Goal: Check status: Check status

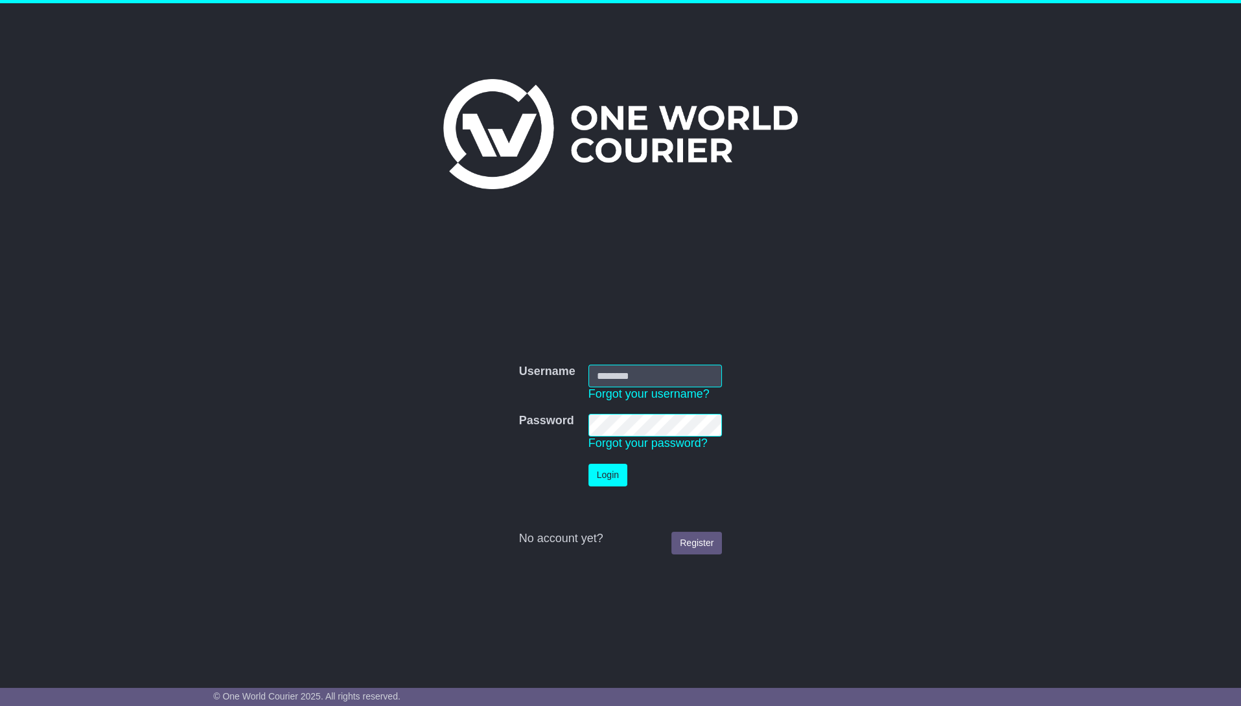
type input "**********"
click at [605, 475] on button "Login" at bounding box center [607, 475] width 39 height 23
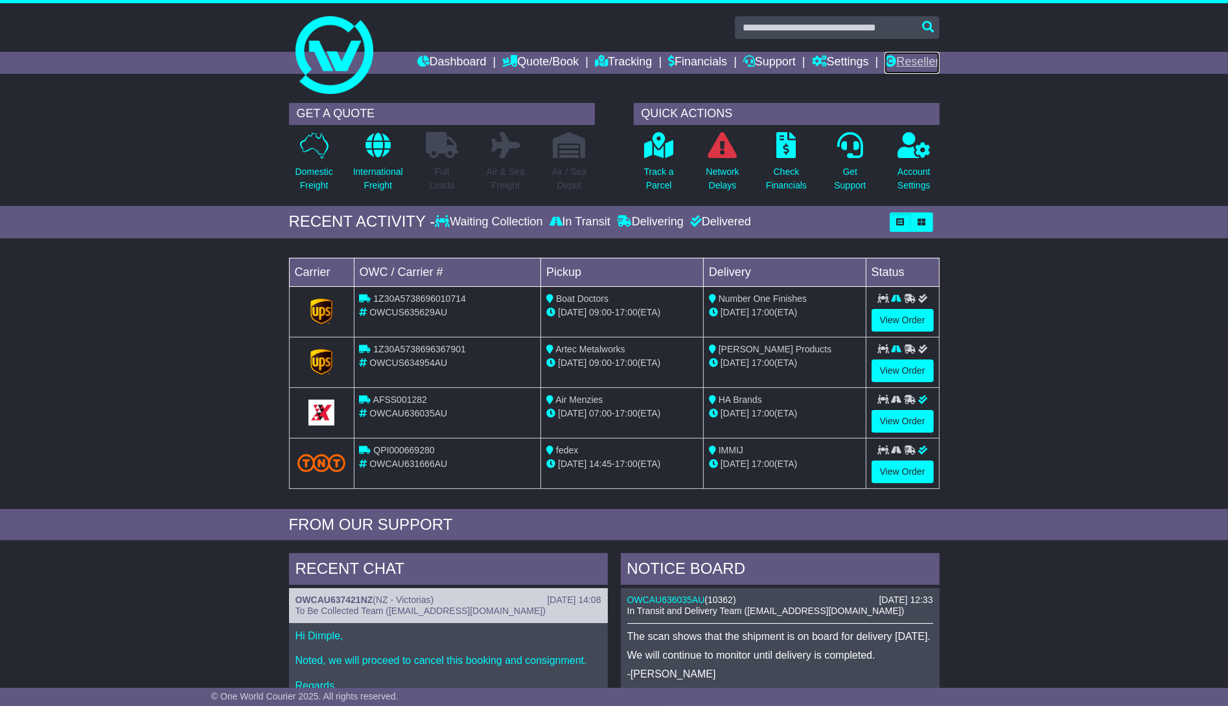
click at [922, 63] on link "Reseller" at bounding box center [911, 63] width 54 height 22
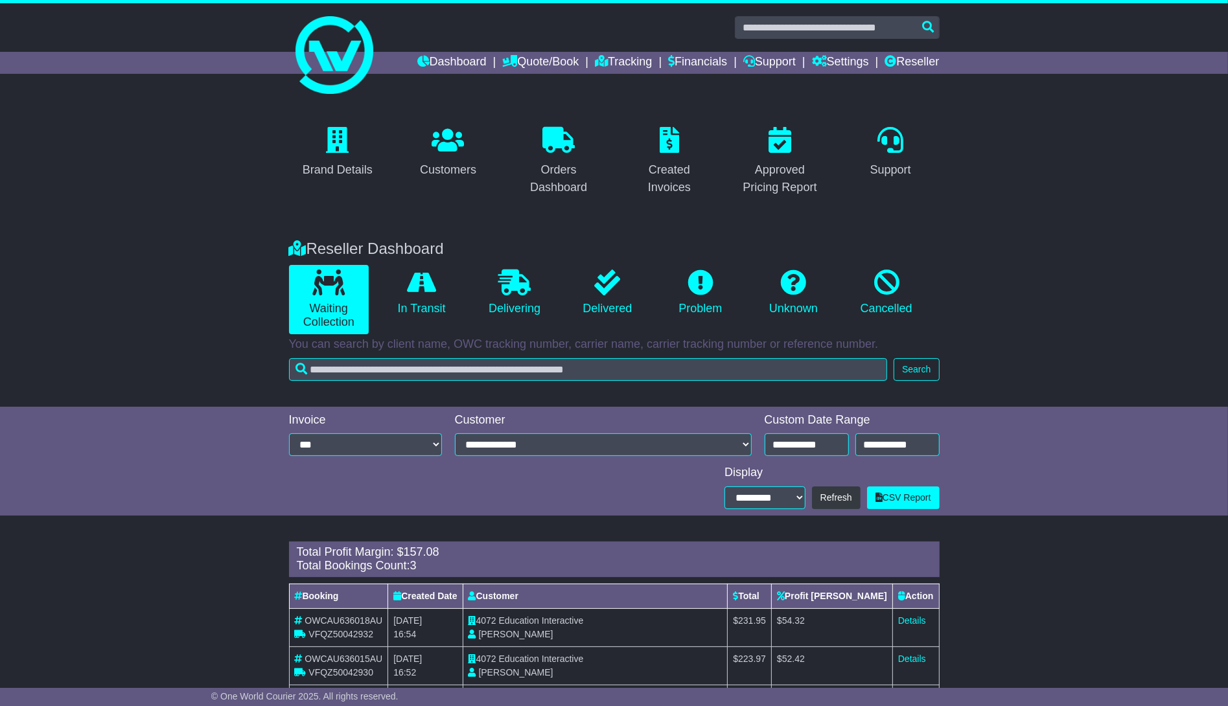
scroll to position [61, 0]
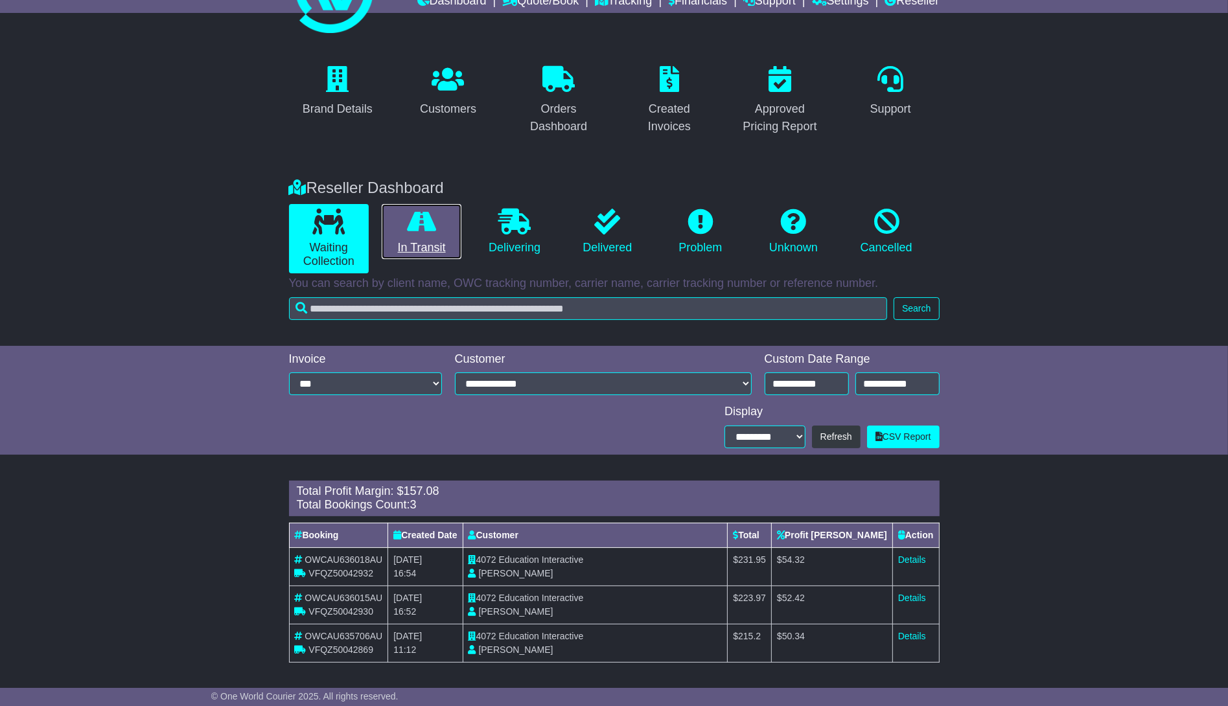
click at [433, 225] on icon at bounding box center [421, 222] width 29 height 26
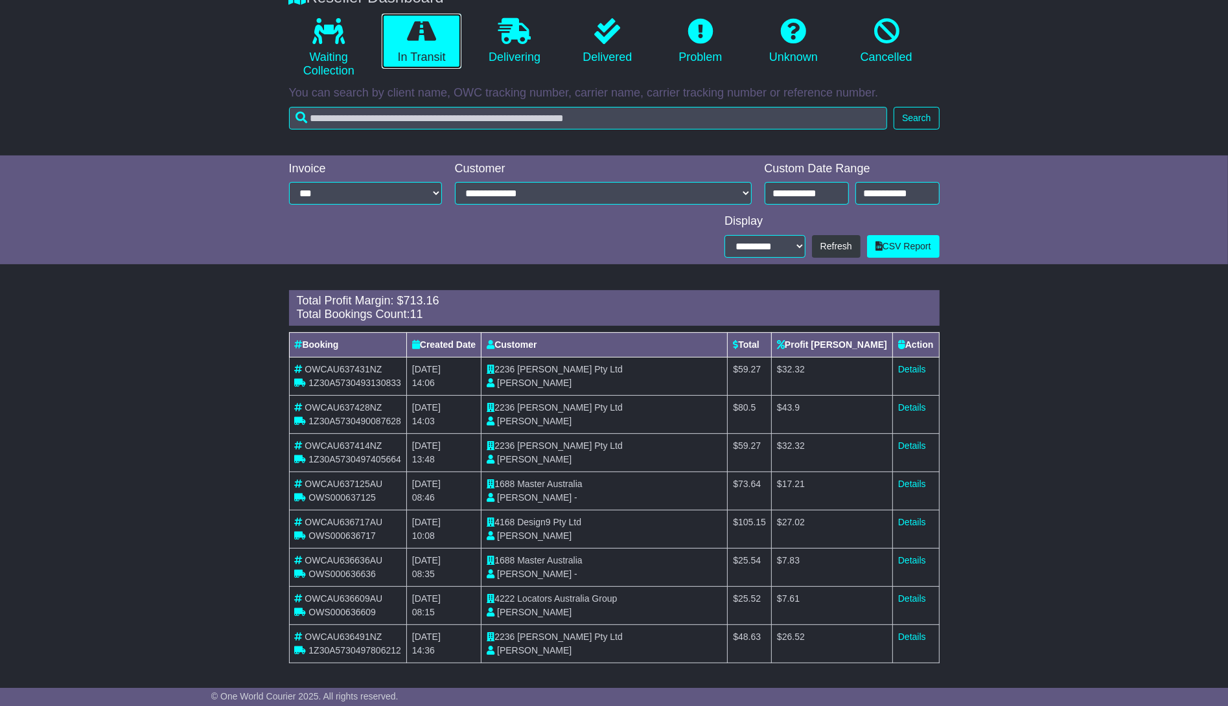
scroll to position [308, 0]
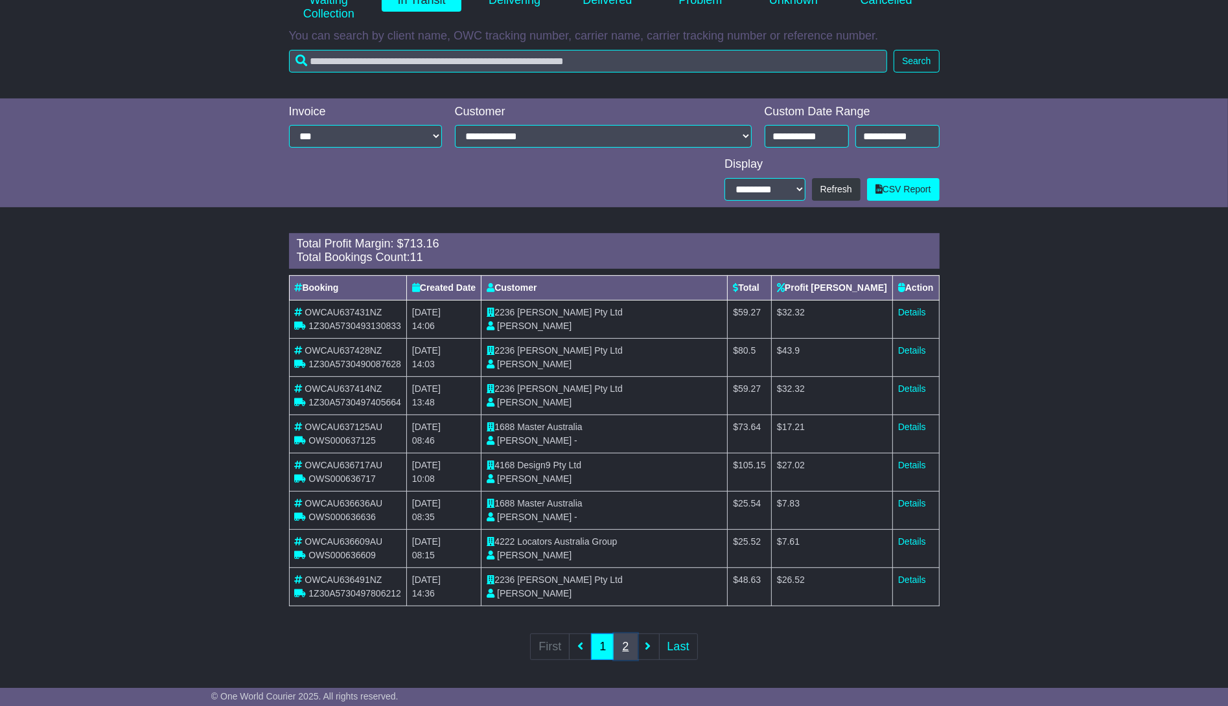
click at [625, 644] on link "2" at bounding box center [624, 647] width 23 height 27
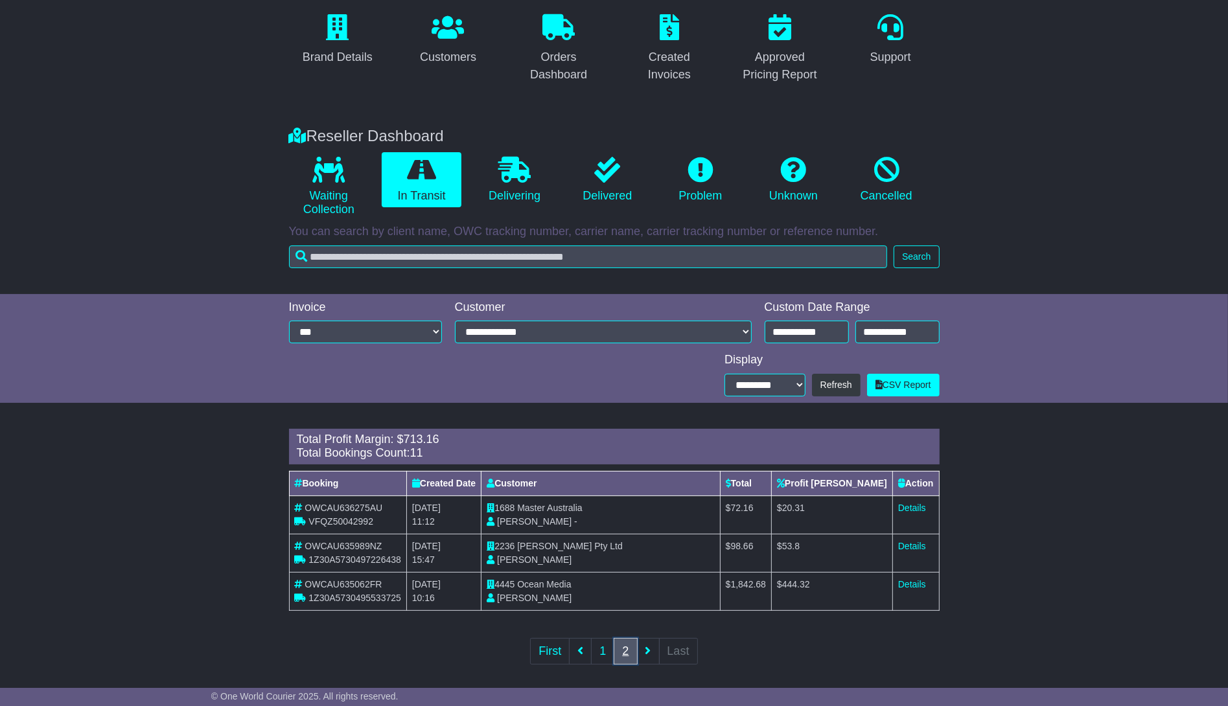
scroll to position [118, 0]
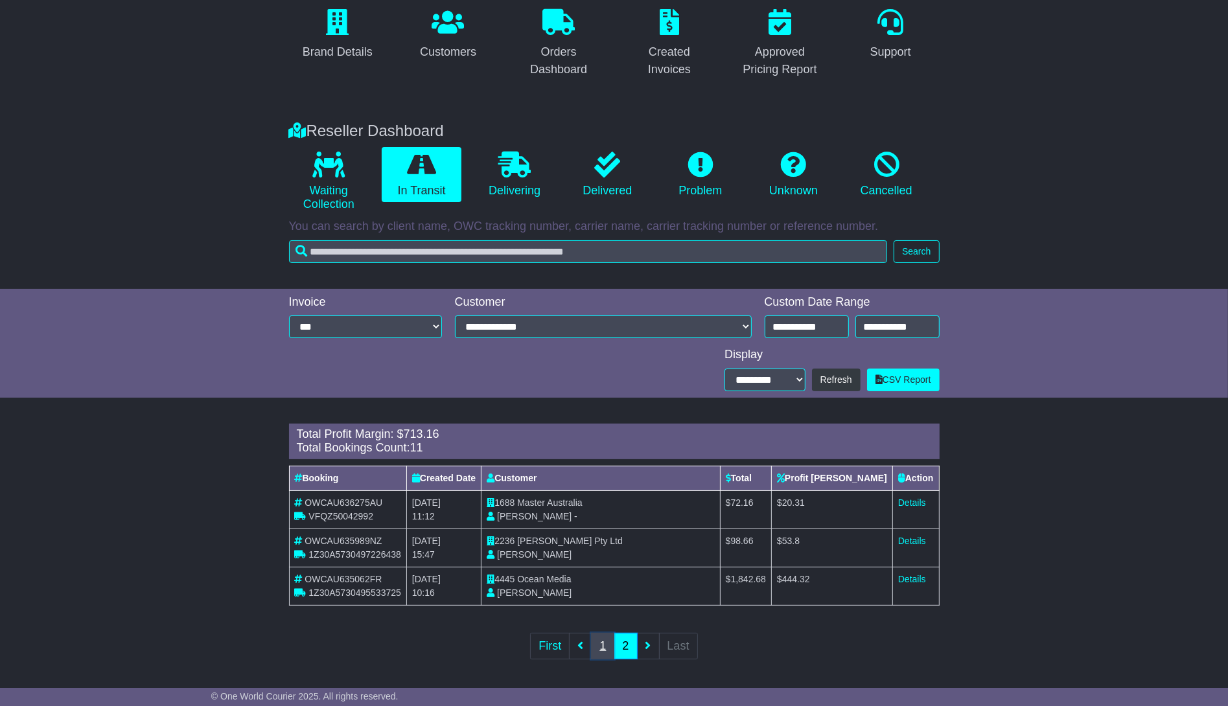
click at [602, 648] on link "1" at bounding box center [602, 646] width 23 height 27
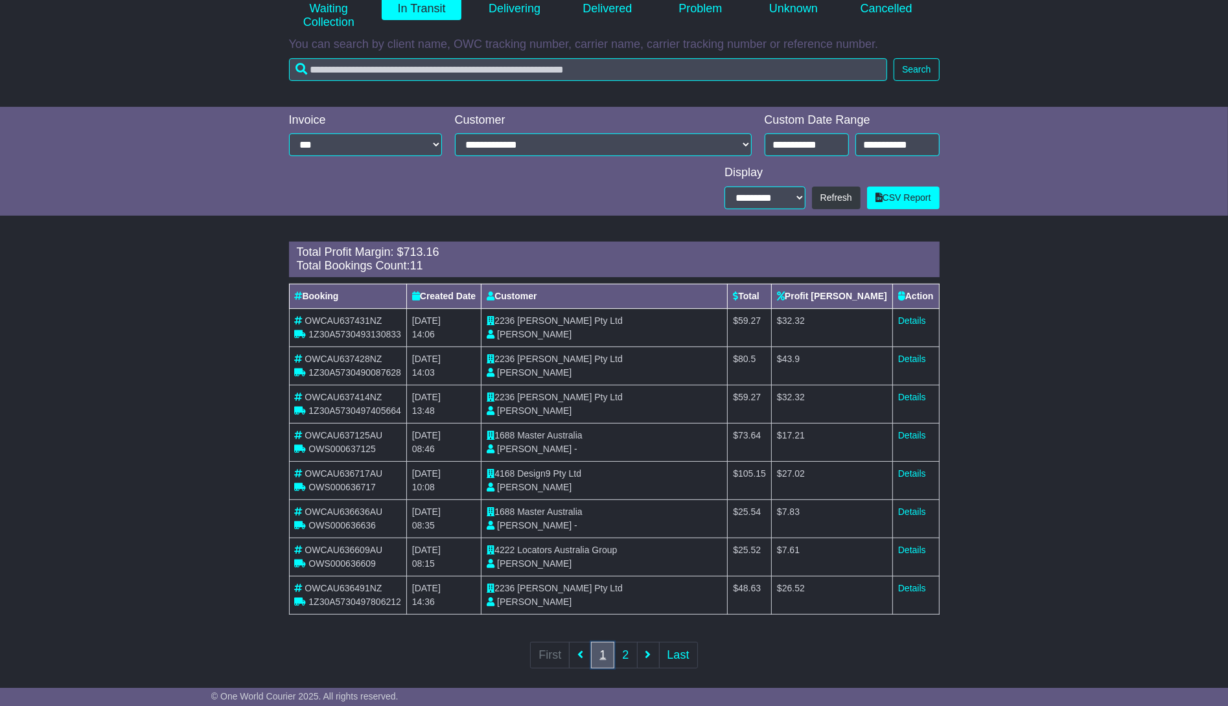
scroll to position [305, 0]
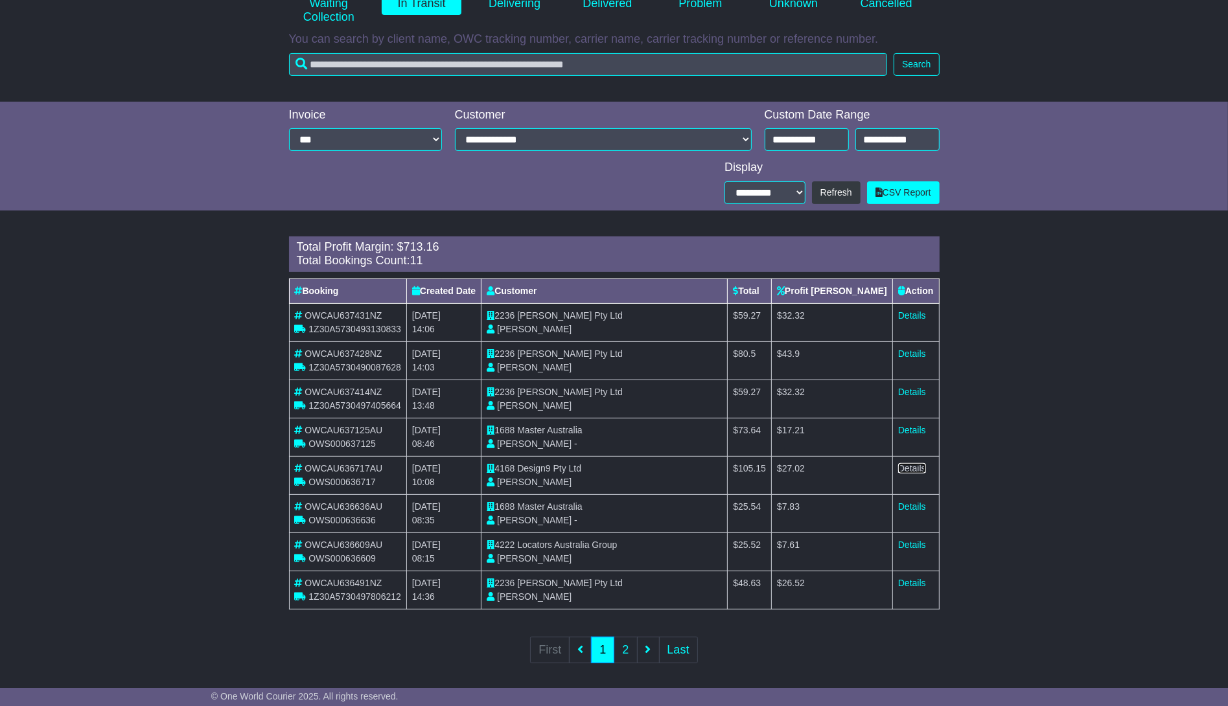
click at [904, 469] on link "Details" at bounding box center [912, 468] width 28 height 10
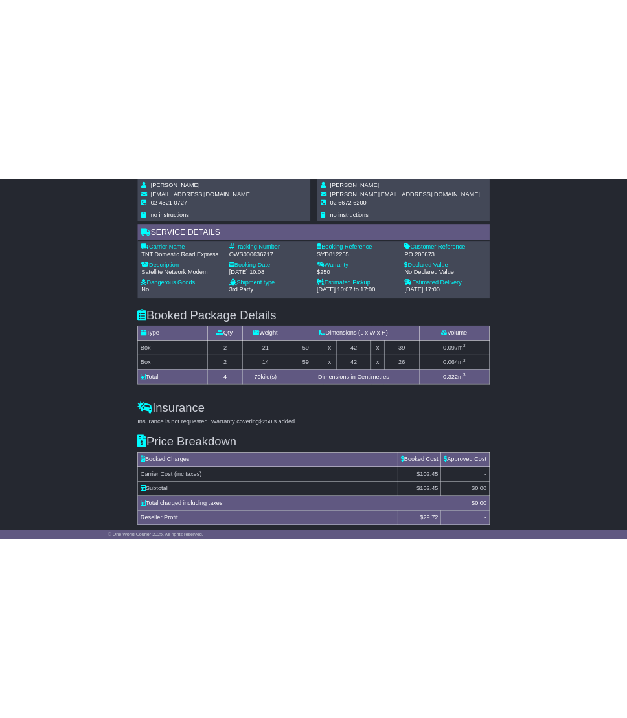
scroll to position [830, 0]
